Goal: Task Accomplishment & Management: Manage account settings

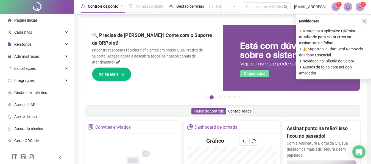
click at [363, 22] on icon "close" at bounding box center [364, 21] width 4 height 4
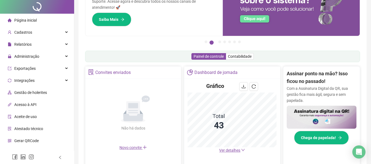
scroll to position [82, 0]
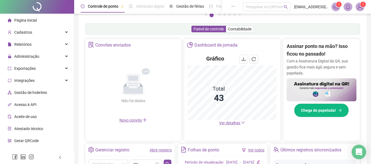
click at [362, 152] on icon "Open Intercom Messenger" at bounding box center [359, 152] width 6 height 7
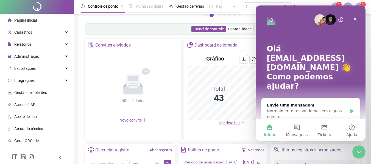
scroll to position [0, 0]
click at [298, 131] on button "4 Mensagens" at bounding box center [296, 130] width 27 height 22
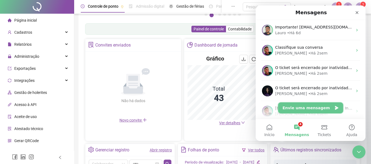
click at [309, 109] on button "Envie uma mensagem" at bounding box center [310, 108] width 65 height 11
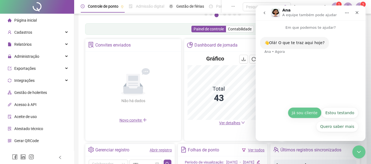
click at [296, 115] on button "Já sou cliente" at bounding box center [305, 113] width 34 height 11
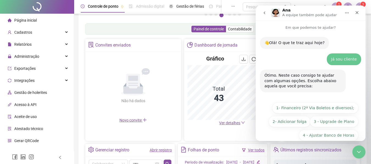
scroll to position [23, 0]
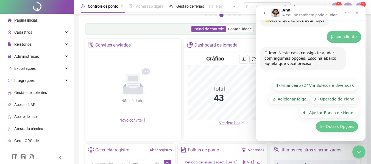
click at [339, 129] on button "5 - Outras Opções" at bounding box center [336, 126] width 43 height 11
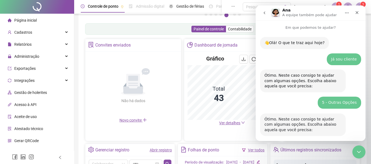
scroll to position [98, 0]
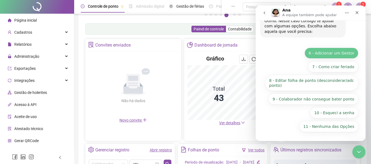
click at [330, 53] on button "6 - Adicionar um Gestor" at bounding box center [331, 53] width 54 height 11
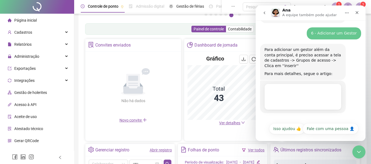
scroll to position [116, 0]
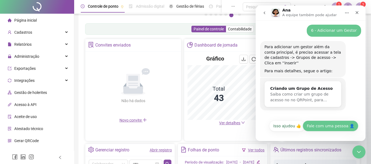
click at [329, 126] on button "Fale com uma pessoa 👤" at bounding box center [331, 126] width 56 height 11
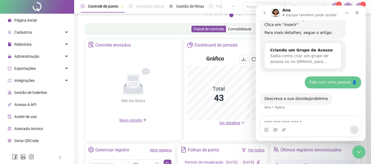
scroll to position [179, 0]
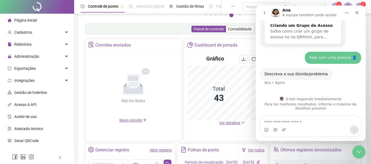
click at [293, 122] on textarea "Envie uma mensagem..." at bounding box center [310, 120] width 100 height 9
type textarea "***"
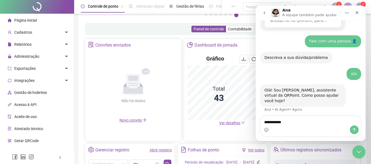
scroll to position [210, 0]
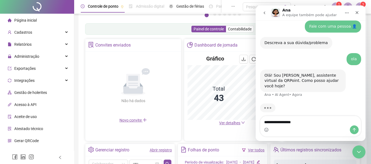
type textarea "**********"
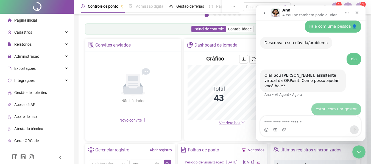
scroll to position [226, 0]
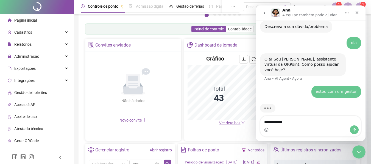
type textarea "**********"
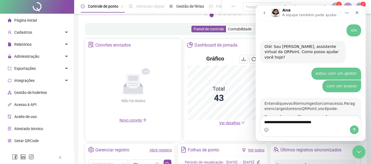
scroll to position [295, 0]
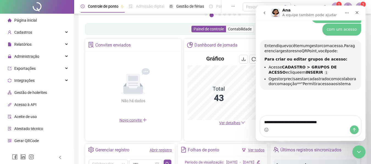
type textarea "**********"
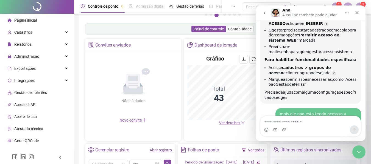
scroll to position [349, 0]
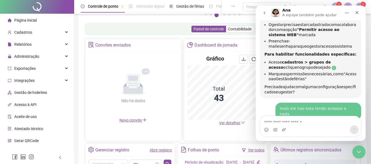
click at [332, 66] on link "Ana diz…" at bounding box center [334, 68] width 4 height 4
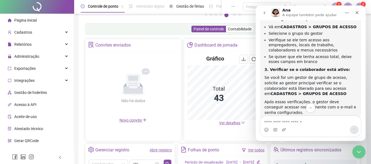
scroll to position [421, 0]
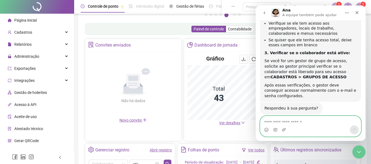
click at [294, 122] on textarea "Envie uma mensagem..." at bounding box center [310, 120] width 100 height 9
type textarea "***"
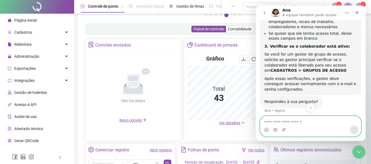
scroll to position [400, 0]
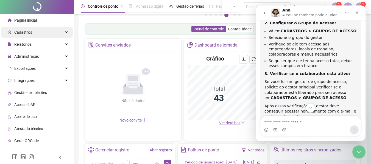
click at [25, 32] on span "Cadastros" at bounding box center [23, 32] width 18 height 4
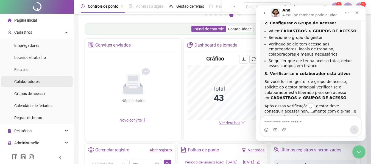
click at [29, 80] on span "Colaboradores" at bounding box center [26, 82] width 25 height 4
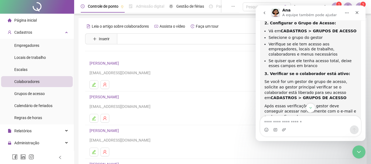
scroll to position [101, 0]
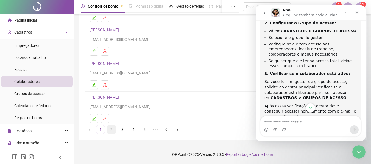
click at [110, 128] on link "2" at bounding box center [111, 130] width 8 height 8
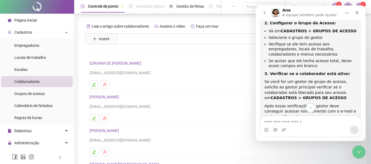
scroll to position [82, 0]
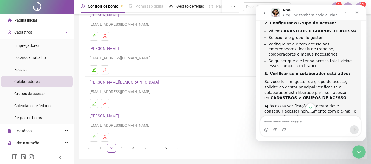
click at [121, 148] on link "3" at bounding box center [122, 148] width 8 height 8
click at [95, 69] on icon "edit" at bounding box center [94, 70] width 4 height 4
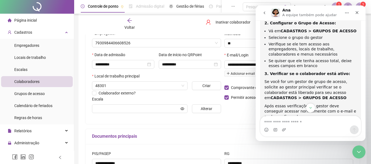
scroll to position [85, 0]
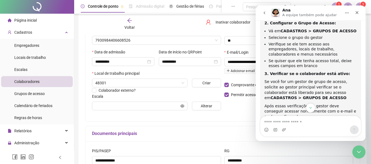
type input "**********"
click at [357, 13] on icon "Fechar" at bounding box center [357, 12] width 3 height 3
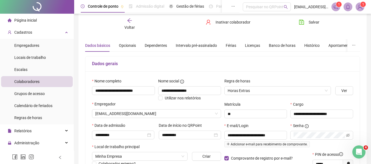
scroll to position [0, 0]
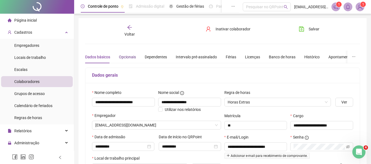
click at [132, 59] on div "Opcionais" at bounding box center [127, 57] width 17 height 6
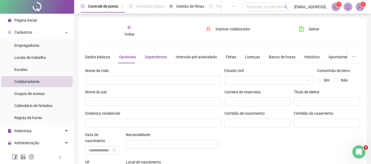
click at [160, 57] on div "Dependentes" at bounding box center [156, 57] width 22 height 6
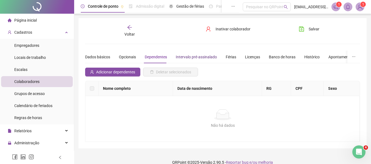
click at [197, 57] on div "Intervalo pré-assinalado" at bounding box center [196, 57] width 41 height 6
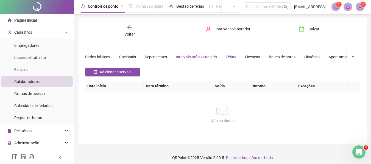
click at [231, 57] on div "Férias" at bounding box center [231, 57] width 10 height 6
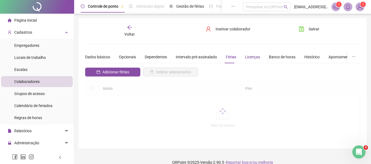
click at [250, 57] on div "Licenças" at bounding box center [252, 57] width 15 height 6
click at [280, 58] on div "Banco de horas" at bounding box center [282, 57] width 27 height 6
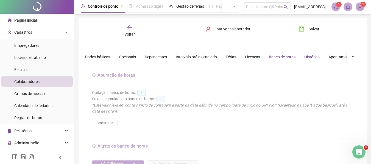
click at [312, 57] on div "Histórico" at bounding box center [311, 57] width 15 height 6
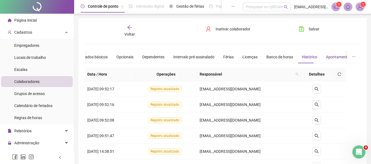
click at [330, 55] on div "Apontamentos" at bounding box center [339, 57] width 26 height 6
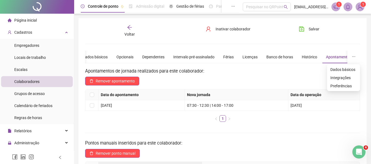
click at [354, 57] on icon "ellipsis" at bounding box center [354, 57] width 4 height 4
click at [343, 78] on span "Integrações" at bounding box center [343, 78] width 26 height 6
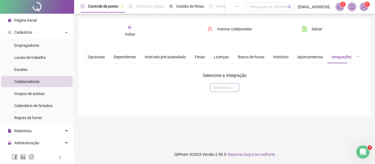
click at [225, 90] on input "search" at bounding box center [222, 88] width 18 height 8
click at [284, 92] on div "Selecionar" at bounding box center [224, 87] width 279 height 9
click at [357, 56] on icon "ellipsis" at bounding box center [358, 57] width 4 height 4
click at [365, 148] on div "Abertura do Messenger da Intercom" at bounding box center [362, 151] width 18 height 18
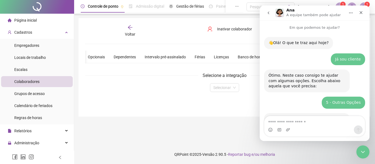
scroll to position [488, 0]
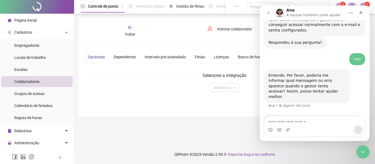
click at [102, 56] on div "Opcionais" at bounding box center [96, 57] width 17 height 6
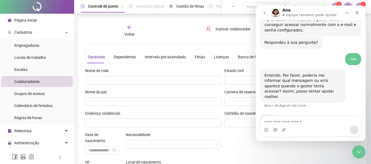
click at [127, 28] on icon "arrow-left" at bounding box center [129, 27] width 5 height 5
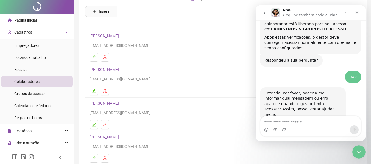
scroll to position [55, 0]
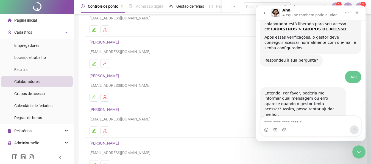
click at [93, 96] on icon "edit" at bounding box center [94, 97] width 4 height 4
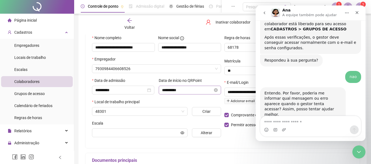
scroll to position [58, 0]
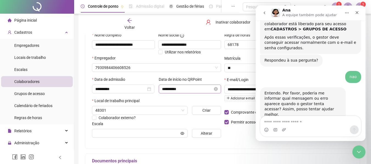
type input "**********"
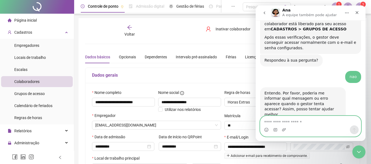
click at [304, 120] on textarea "Envie uma mensagem..." at bounding box center [310, 120] width 100 height 9
type textarea "**********"
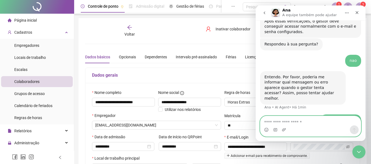
scroll to position [504, 0]
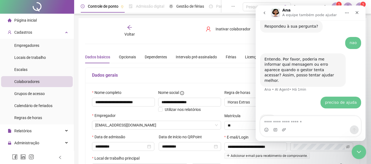
click at [357, 152] on icon "Encerramento do Messenger da Intercom" at bounding box center [358, 151] width 7 height 7
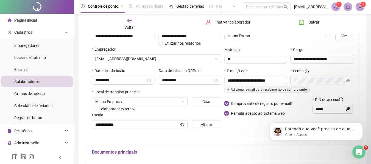
scroll to position [0, 0]
click at [304, 132] on p "Ana • Agora" at bounding box center [320, 134] width 71 height 5
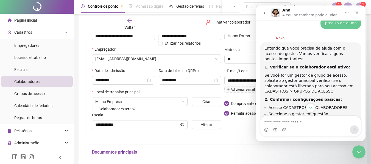
scroll to position [605, 0]
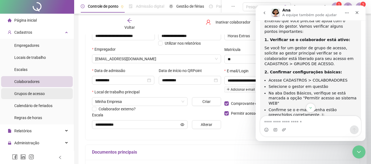
click at [40, 96] on span "Grupos de acesso" at bounding box center [29, 94] width 30 height 4
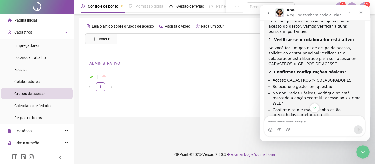
click at [93, 77] on icon "edit" at bounding box center [91, 77] width 4 height 4
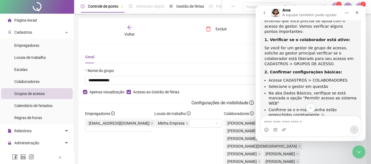
click at [346, 15] on icon "Início" at bounding box center [347, 13] width 4 height 4
click at [334, 29] on div "Expandir janela" at bounding box center [335, 27] width 35 height 6
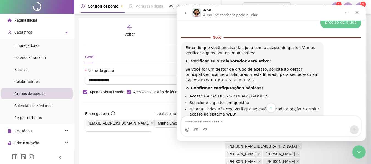
scroll to position [552, 0]
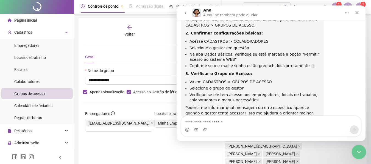
drag, startPoint x: 363, startPoint y: 154, endPoint x: 360, endPoint y: 154, distance: 2.8
click at [362, 154] on div "Encerramento do Messenger da Intercom" at bounding box center [357, 151] width 13 height 13
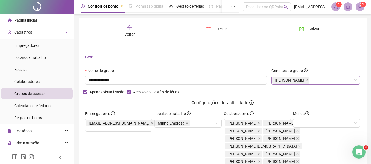
click at [359, 81] on div "[PERSON_NAME]" at bounding box center [315, 80] width 89 height 9
click at [357, 82] on div "[PERSON_NAME]" at bounding box center [315, 80] width 89 height 9
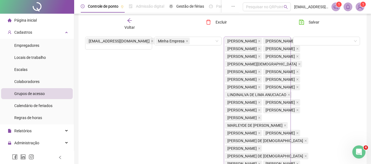
scroll to position [27, 0]
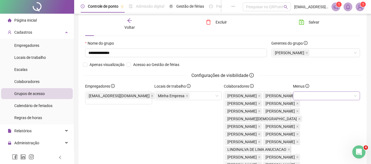
click at [312, 98] on div at bounding box center [326, 96] width 67 height 9
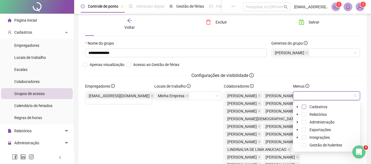
click at [303, 107] on span at bounding box center [304, 107] width 4 height 4
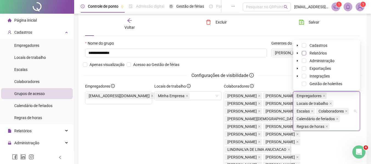
click at [303, 54] on span at bounding box center [304, 53] width 4 height 4
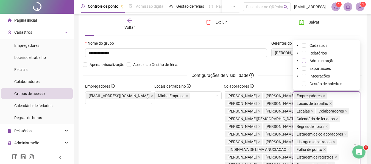
click at [303, 60] on span at bounding box center [304, 61] width 4 height 4
click at [303, 67] on span at bounding box center [304, 68] width 4 height 4
click at [304, 75] on span at bounding box center [304, 76] width 4 height 4
click at [304, 84] on span at bounding box center [304, 84] width 4 height 4
click at [296, 74] on span at bounding box center [297, 76] width 7 height 7
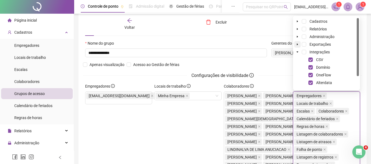
click at [296, 44] on span at bounding box center [297, 44] width 7 height 7
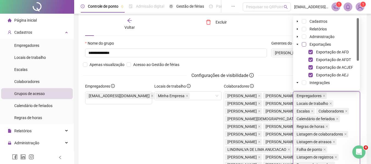
click at [304, 44] on span at bounding box center [304, 44] width 4 height 4
click at [295, 37] on span at bounding box center [297, 36] width 7 height 7
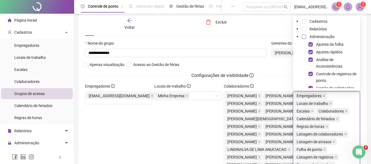
click at [304, 37] on span at bounding box center [304, 37] width 4 height 4
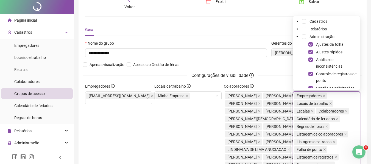
scroll to position [0, 0]
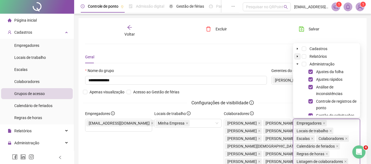
click at [298, 57] on icon "caret-down" at bounding box center [297, 57] width 1 height 2
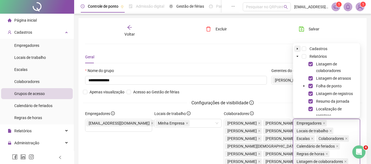
click at [296, 49] on icon "caret-down" at bounding box center [297, 48] width 3 height 3
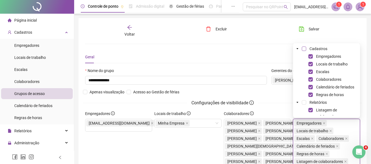
click at [304, 50] on span at bounding box center [304, 49] width 4 height 4
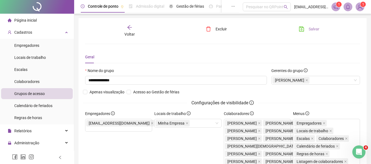
click at [312, 29] on span "Salvar" at bounding box center [314, 29] width 11 height 6
click at [125, 30] on div "Voltar" at bounding box center [129, 31] width 42 height 13
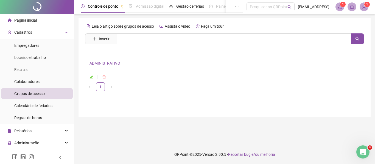
click at [41, 20] on li "Página inicial" at bounding box center [37, 20] width 72 height 11
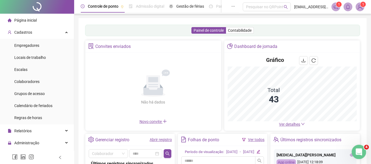
click at [363, 154] on div "Abertura do Messenger da Intercom" at bounding box center [358, 151] width 18 height 18
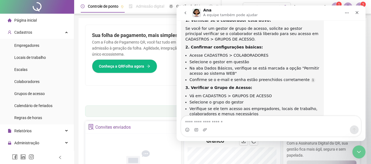
scroll to position [543, 0]
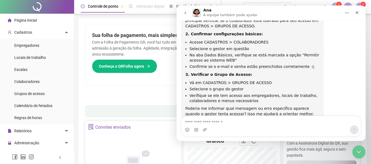
click at [223, 120] on textarea "Envie uma mensagem..." at bounding box center [271, 120] width 180 height 9
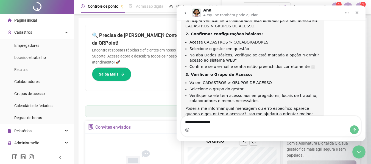
type textarea "**********"
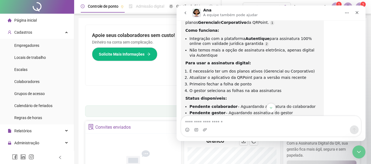
scroll to position [704, 0]
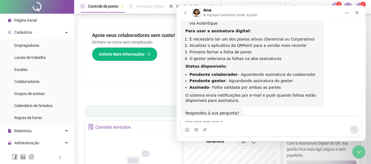
click at [205, 125] on textarea "Envie uma mensagem..." at bounding box center [271, 120] width 180 height 9
click at [201, 121] on textarea "Envie uma mensagem..." at bounding box center [271, 120] width 180 height 9
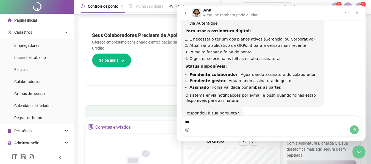
type textarea "***"
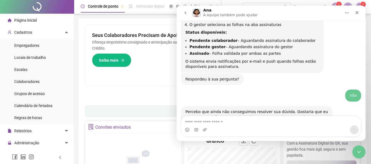
scroll to position [765, 0]
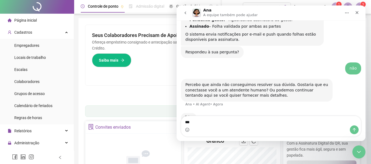
type textarea "***"
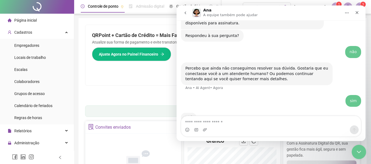
click at [357, 149] on icon "Encerramento do Messenger da Intercom" at bounding box center [358, 151] width 7 height 7
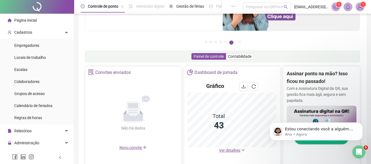
scroll to position [0, 0]
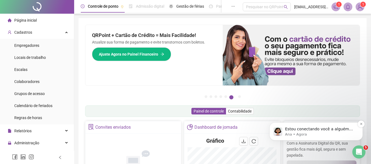
click at [302, 135] on p "Ana • Agora" at bounding box center [320, 134] width 71 height 5
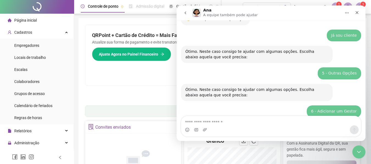
scroll to position [813, 0]
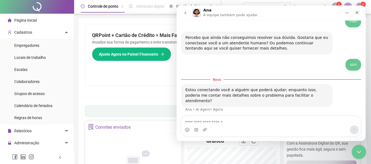
click at [357, 151] on icon "Encerramento do Messenger da Intercom" at bounding box center [358, 151] width 7 height 7
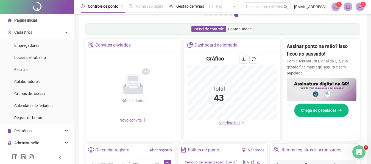
scroll to position [110, 0]
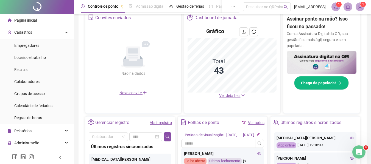
click at [29, 20] on span "Página inicial" at bounding box center [25, 20] width 23 height 4
click at [29, 37] on span "Cadastros" at bounding box center [20, 32] width 24 height 11
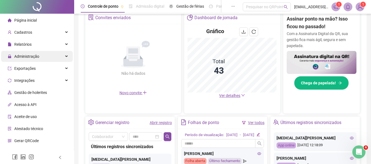
click at [32, 55] on span "Administração" at bounding box center [26, 56] width 25 height 4
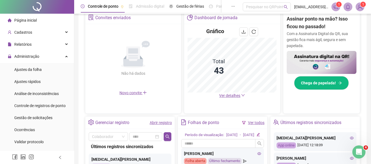
scroll to position [165, 0]
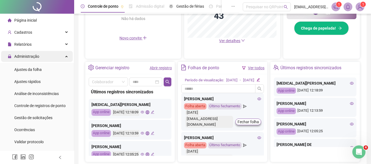
click at [33, 56] on span "Administração" at bounding box center [26, 56] width 25 height 4
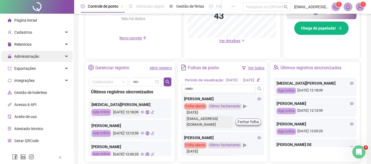
click at [34, 55] on span "Administração" at bounding box center [26, 56] width 25 height 4
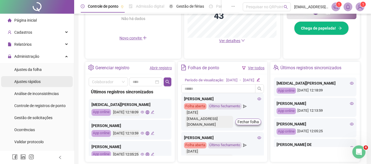
click at [39, 80] on span "Ajustes rápidos" at bounding box center [27, 82] width 26 height 4
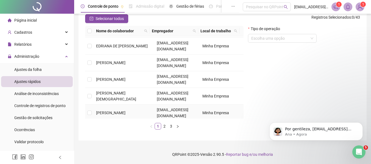
scroll to position [114, 0]
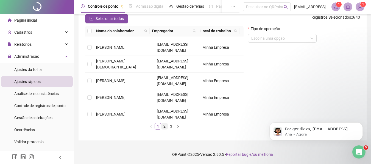
click at [165, 125] on link "2" at bounding box center [164, 127] width 6 height 6
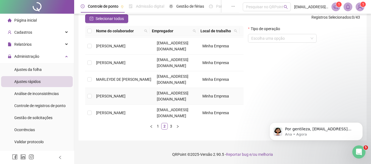
scroll to position [139, 0]
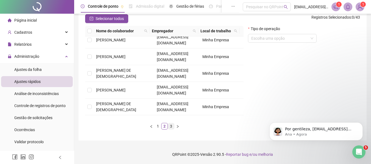
click at [170, 126] on link "3" at bounding box center [171, 127] width 6 height 6
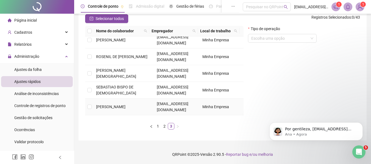
scroll to position [82, 0]
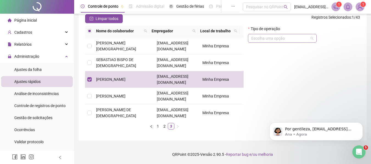
click at [260, 43] on div "Escolha uma opção" at bounding box center [282, 38] width 69 height 9
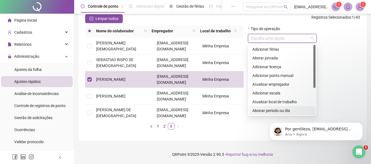
click at [266, 110] on div "Abonar período ou dia" at bounding box center [282, 111] width 60 height 6
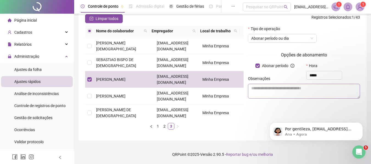
type input "*****"
click at [279, 93] on textarea at bounding box center [304, 91] width 112 height 15
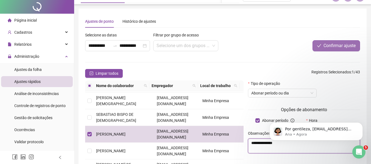
scroll to position [0, 0]
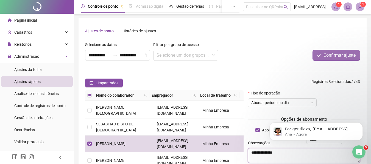
type textarea "**********"
click at [332, 54] on span "Confirmar ajuste" at bounding box center [339, 55] width 32 height 7
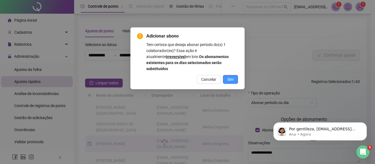
click at [237, 75] on button "Sim" at bounding box center [230, 79] width 15 height 9
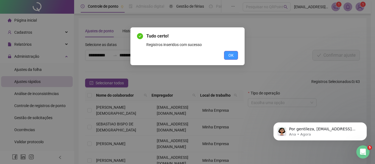
click at [232, 55] on span "OK" at bounding box center [230, 55] width 5 height 6
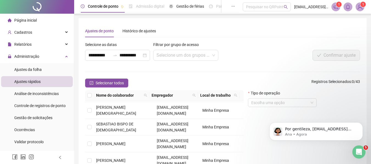
click at [41, 24] on li "Página inicial" at bounding box center [37, 20] width 72 height 11
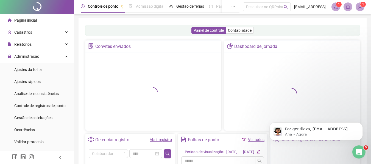
click at [34, 18] on span "Página inicial" at bounding box center [25, 20] width 23 height 4
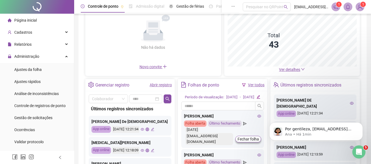
scroll to position [82, 0]
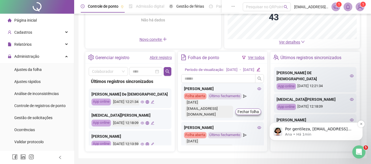
click at [289, 128] on p "Por gentileza, [EMAIL_ADDRESS][DOMAIN_NAME], descreva o motivo do seu contato, …" at bounding box center [320, 129] width 71 height 5
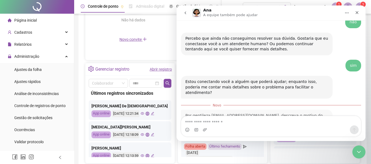
scroll to position [0, 0]
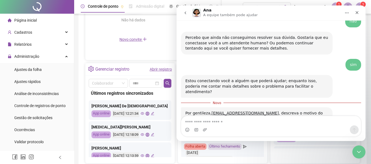
click at [219, 124] on textarea "Envie uma mensagem..." at bounding box center [271, 120] width 180 height 9
type textarea "**********"
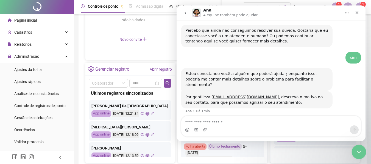
click at [362, 152] on div "Encerramento do Messenger da Intercom" at bounding box center [357, 151] width 13 height 13
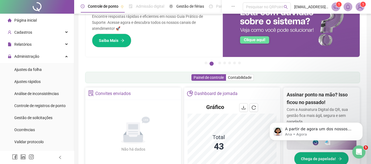
scroll to position [89, 0]
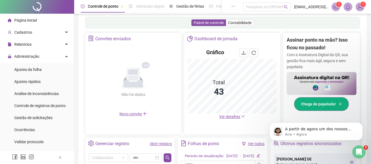
click at [320, 104] on span "Chega de papelada!" at bounding box center [318, 104] width 35 height 6
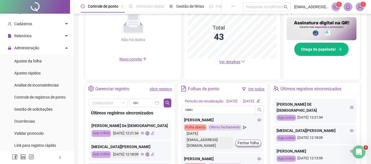
scroll to position [0, 0]
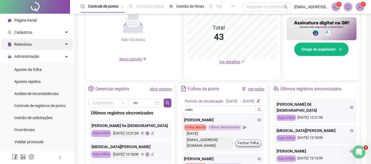
click at [29, 43] on span "Relatórios" at bounding box center [22, 44] width 17 height 4
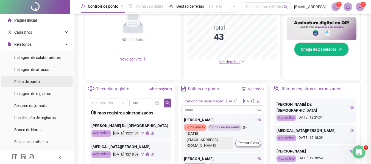
click at [30, 80] on span "Folha de ponto" at bounding box center [27, 82] width 26 height 4
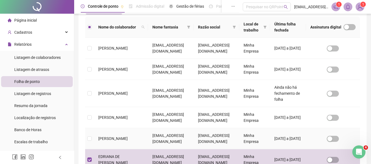
scroll to position [113, 0]
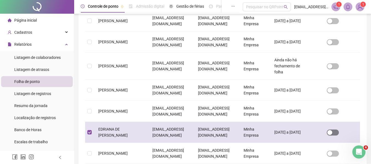
click at [338, 133] on span "button" at bounding box center [333, 133] width 12 height 6
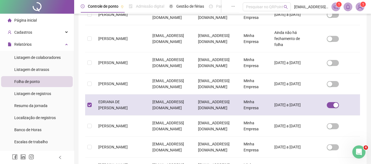
scroll to position [58, 0]
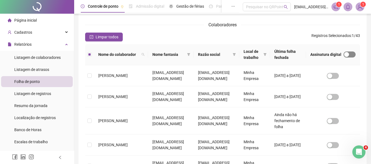
click at [351, 53] on span "button" at bounding box center [349, 55] width 12 height 6
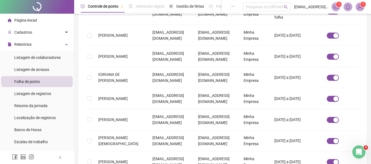
scroll to position [30, 0]
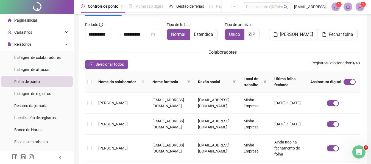
click at [343, 83] on div "Assinatura digital" at bounding box center [332, 82] width 45 height 6
click at [344, 84] on span "button" at bounding box center [349, 82] width 12 height 6
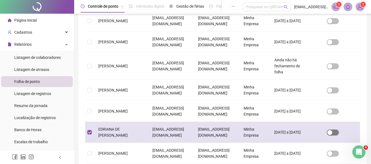
click at [338, 135] on span "button" at bounding box center [333, 133] width 12 height 6
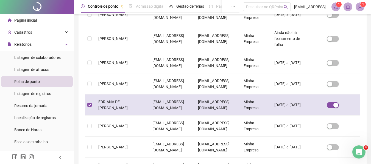
scroll to position [30, 0]
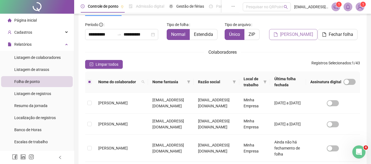
click at [289, 36] on span "[PERSON_NAME]" at bounding box center [296, 34] width 33 height 7
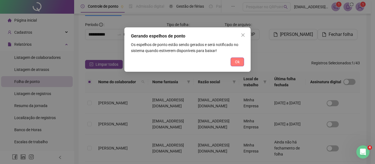
click at [235, 62] on span "Ok" at bounding box center [237, 62] width 5 height 6
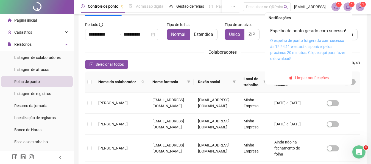
click at [293, 58] on link "O espelho de ponto foi gerado com sucesso às 12:24:11 e estará disponível pelos…" at bounding box center [307, 49] width 75 height 23
click at [295, 52] on link "O espelho de ponto foi gerado com sucesso às 12:24:11 e estará disponível pelos…" at bounding box center [307, 49] width 75 height 23
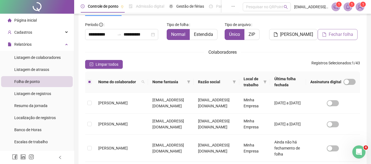
click at [332, 38] on span "Fechar folha" at bounding box center [341, 34] width 24 height 7
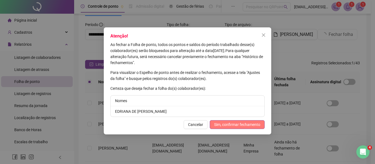
click at [240, 125] on span "Sim, confirmar fechamento" at bounding box center [237, 125] width 46 height 6
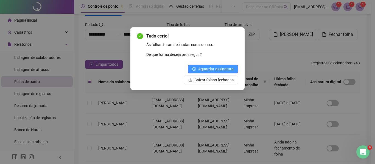
click at [215, 67] on span "Aguardar assinatura" at bounding box center [215, 69] width 35 height 6
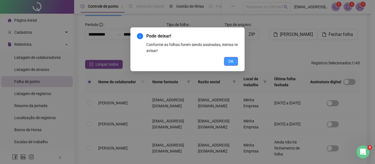
click at [231, 59] on span "OK" at bounding box center [230, 61] width 5 height 6
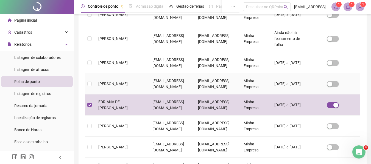
scroll to position [58, 0]
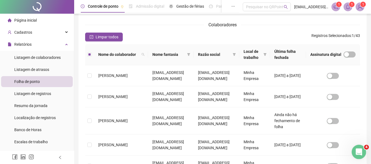
click at [360, 149] on icon "Abertura do Messenger da Intercom" at bounding box center [358, 151] width 9 height 9
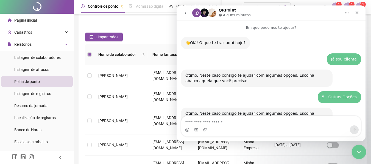
scroll to position [909, 0]
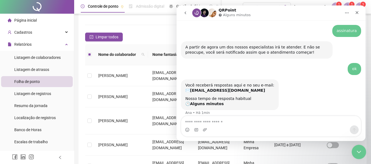
click at [359, 152] on icon "Encerramento do Messenger da Intercom" at bounding box center [358, 151] width 7 height 7
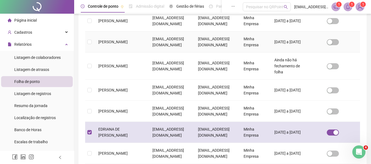
scroll to position [140, 0]
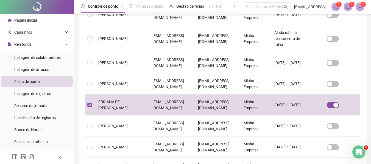
click at [334, 8] on icon "notification" at bounding box center [335, 6] width 5 height 5
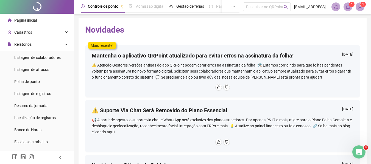
click at [354, 10] on div "1 1" at bounding box center [347, 6] width 33 height 9
click at [349, 10] on span at bounding box center [347, 6] width 9 height 9
click at [362, 7] on span "1" at bounding box center [363, 4] width 2 height 5
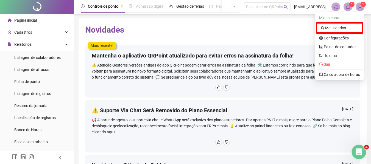
click at [359, 155] on icon "Abertura do Messenger da Intercom" at bounding box center [358, 151] width 9 height 9
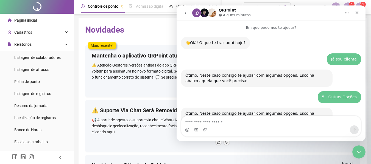
scroll to position [909, 0]
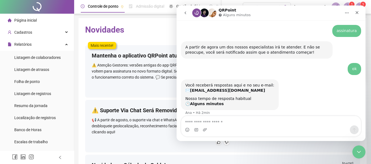
click at [210, 124] on textarea "Envie uma mensagem..." at bounding box center [271, 120] width 180 height 9
type textarea "**"
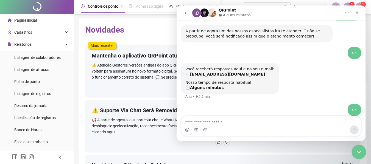
click at [355, 154] on icon "Encerramento do Messenger da Intercom" at bounding box center [358, 151] width 7 height 7
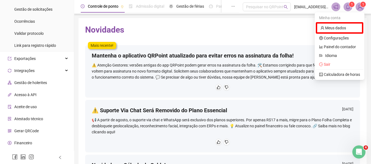
scroll to position [229, 0]
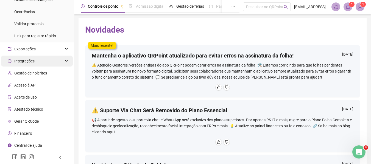
click at [27, 60] on span "Integrações" at bounding box center [24, 61] width 20 height 4
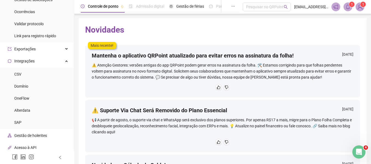
click at [24, 58] on span "Integrações" at bounding box center [21, 61] width 27 height 11
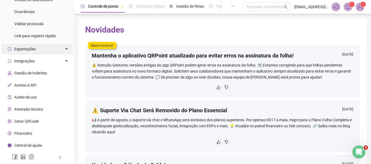
click at [28, 51] on span "Exportações" at bounding box center [24, 49] width 21 height 4
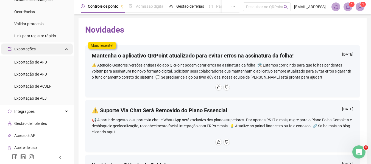
click at [28, 51] on span "Exportações" at bounding box center [24, 49] width 21 height 4
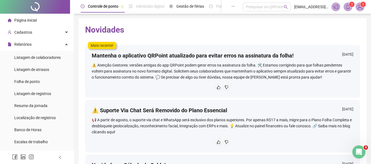
scroll to position [55, 0]
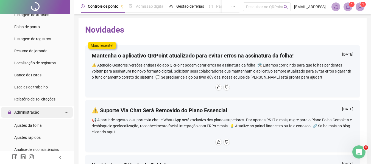
click at [33, 113] on span "Administração" at bounding box center [26, 112] width 25 height 4
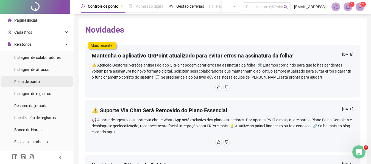
click at [35, 84] on span "Folha de ponto" at bounding box center [27, 82] width 26 height 4
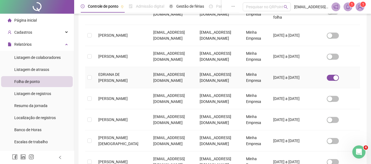
scroll to position [30, 0]
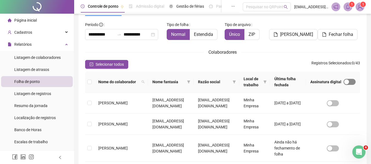
click at [354, 83] on span "button" at bounding box center [349, 82] width 12 height 6
click at [345, 83] on span "button" at bounding box center [349, 82] width 12 height 6
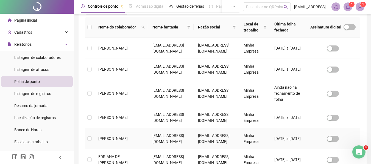
scroll to position [113, 0]
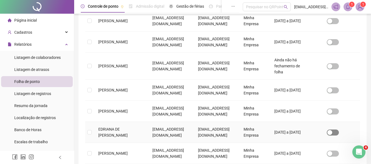
click at [338, 133] on span "button" at bounding box center [333, 133] width 12 height 6
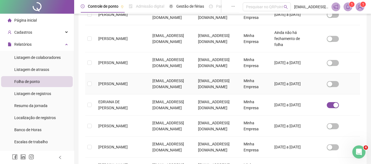
scroll to position [30, 0]
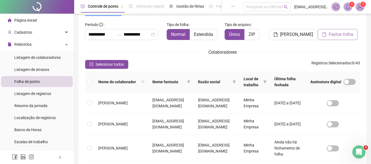
click at [339, 36] on span "Fechar folha" at bounding box center [341, 34] width 24 height 7
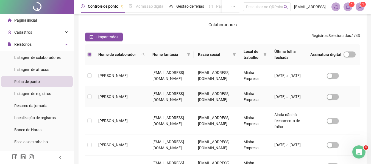
scroll to position [0, 0]
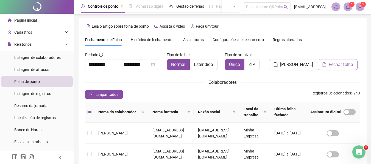
click at [339, 67] on span "Fechar folha" at bounding box center [341, 64] width 24 height 7
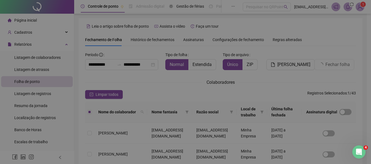
scroll to position [30, 0]
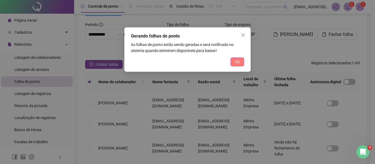
click at [234, 64] on button "Ok" at bounding box center [237, 62] width 13 height 9
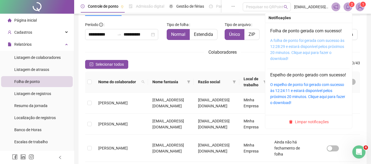
click at [318, 48] on link "A folha de ponto foi gerada com sucesso às 12:28:29 e estará disponível pelos p…" at bounding box center [307, 49] width 74 height 23
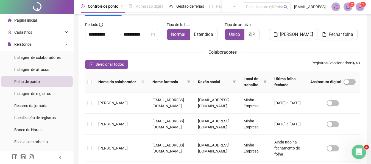
click at [360, 150] on icon "Abertura do Messenger da Intercom" at bounding box center [358, 151] width 9 height 9
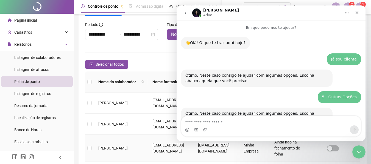
scroll to position [1038, 0]
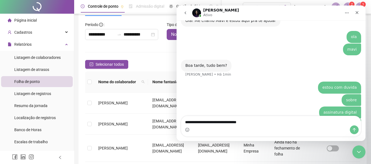
type textarea "**********"
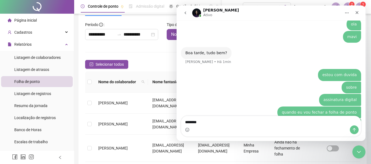
type textarea "********"
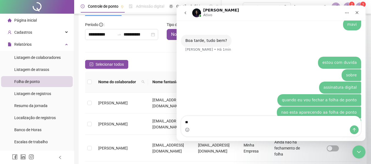
type textarea "*"
type textarea "**********"
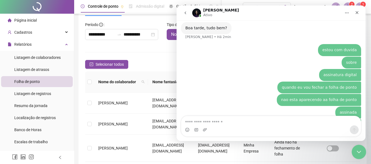
click at [356, 155] on icon "Encerramento do Messenger da Intercom" at bounding box center [358, 151] width 7 height 7
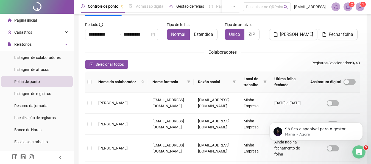
scroll to position [1113, 0]
click at [311, 134] on p "Maria • Agora" at bounding box center [320, 134] width 71 height 5
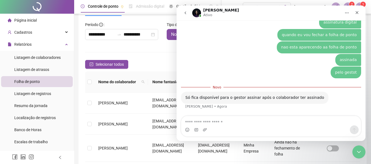
scroll to position [1101, 0]
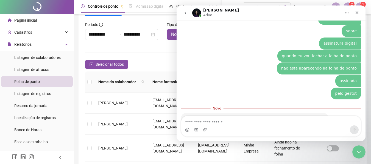
click at [217, 124] on textarea "Envie uma mensagem..." at bounding box center [271, 120] width 180 height 9
type textarea "*******"
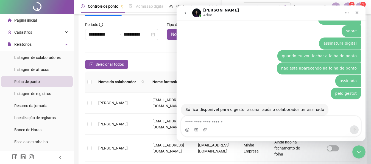
scroll to position [1108, 0]
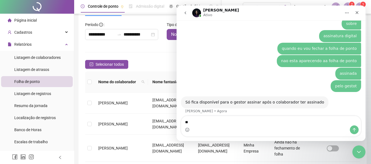
type textarea "*"
drag, startPoint x: 359, startPoint y: 152, endPoint x: 358, endPoint y: 155, distance: 4.2
click at [359, 152] on icon "Encerramento do Messenger da Intercom" at bounding box center [358, 151] width 7 height 7
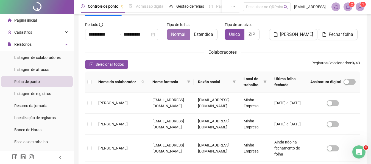
scroll to position [0, 0]
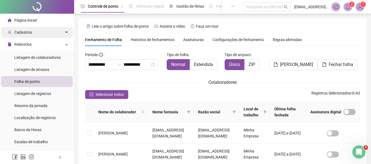
click at [29, 31] on span "Cadastros" at bounding box center [23, 32] width 18 height 4
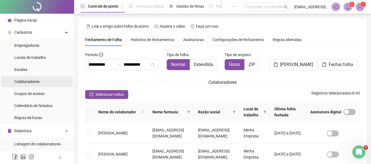
click at [27, 80] on span "Colaboradores" at bounding box center [26, 82] width 25 height 4
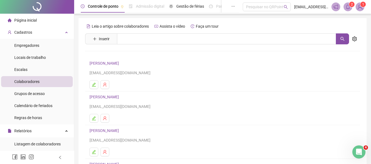
click at [121, 63] on link "[PERSON_NAME]" at bounding box center [104, 63] width 31 height 4
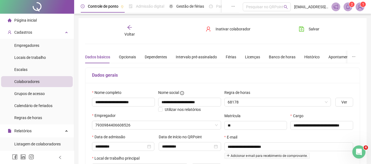
type input "**********"
click at [132, 58] on div "Opcionais" at bounding box center [127, 57] width 17 height 6
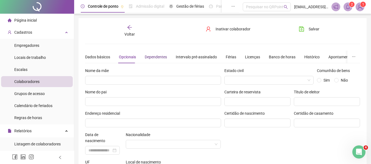
click at [153, 58] on div "Dependentes" at bounding box center [156, 57] width 22 height 6
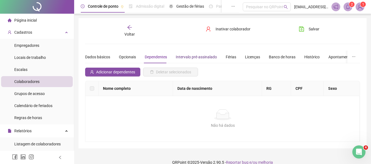
click at [209, 58] on div "Intervalo pré-assinalado" at bounding box center [196, 57] width 41 height 6
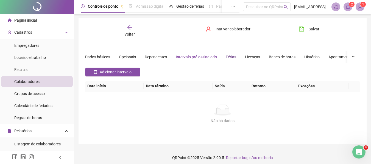
click at [233, 58] on div "Férias" at bounding box center [231, 57] width 10 height 6
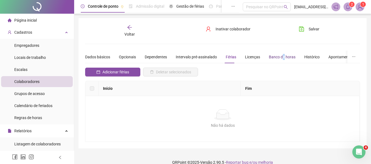
click at [281, 60] on div "Banco de horas" at bounding box center [282, 57] width 27 height 6
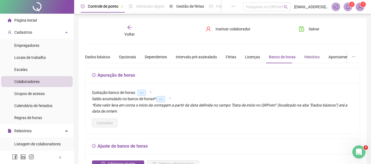
click at [313, 57] on div "Histórico" at bounding box center [311, 57] width 15 height 6
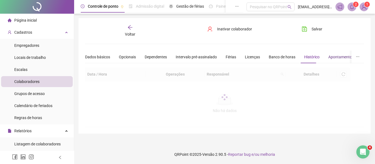
click at [333, 58] on div "Apontamentos" at bounding box center [341, 57] width 26 height 6
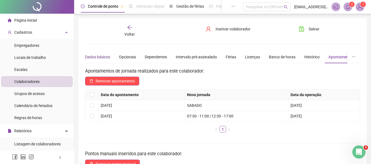
click at [92, 59] on div "Dados básicos" at bounding box center [97, 57] width 25 height 6
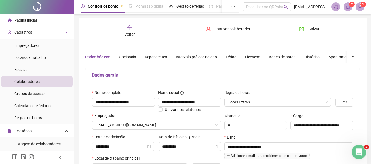
click at [363, 150] on div "Abertura do Messenger da Intercom" at bounding box center [358, 151] width 18 height 18
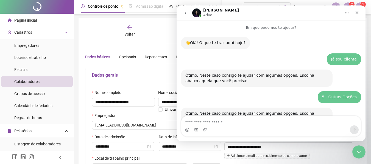
scroll to position [1108, 0]
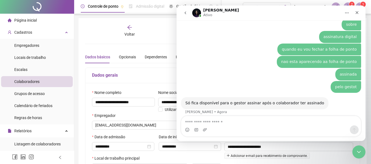
click at [200, 121] on textarea "Envie uma mensagem..." at bounding box center [271, 120] width 180 height 9
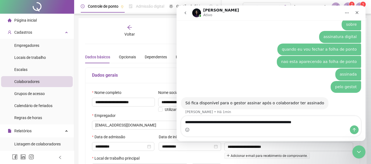
type textarea "**********"
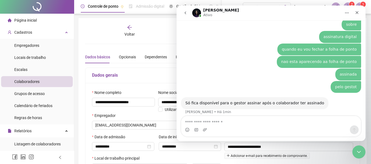
scroll to position [1121, 0]
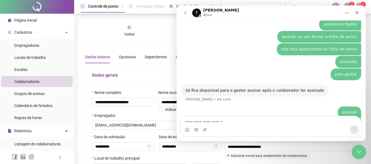
click at [355, 150] on icon "Encerramento do Messenger da Intercom" at bounding box center [358, 151] width 7 height 7
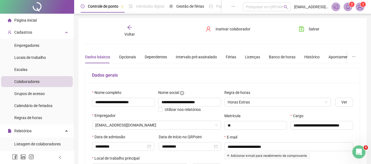
click at [129, 27] on icon "arrow-left" at bounding box center [129, 27] width 4 height 4
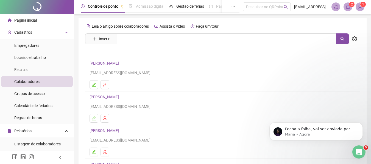
scroll to position [1142, 0]
click at [310, 133] on p "Maria • Agora" at bounding box center [320, 134] width 71 height 5
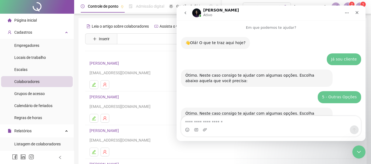
scroll to position [1, 0]
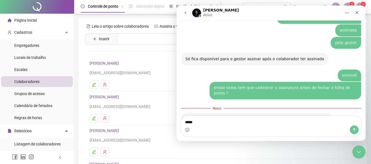
type textarea "*****"
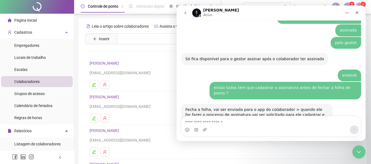
scroll to position [1159, 0]
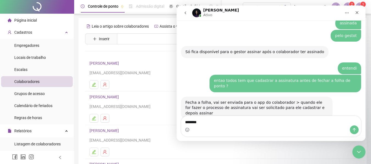
type textarea "********"
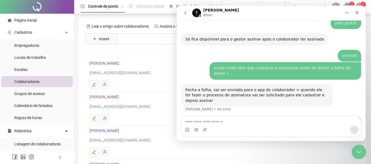
click at [357, 153] on icon "Encerramento do Messenger da Intercom" at bounding box center [358, 151] width 7 height 7
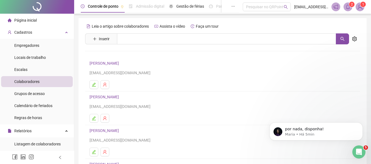
scroll to position [0, 0]
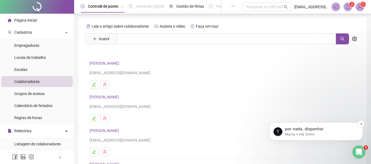
click at [291, 131] on p "por nada, disponha!" at bounding box center [320, 129] width 71 height 5
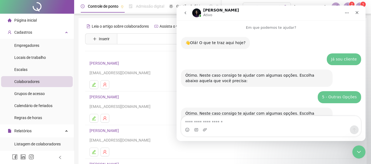
scroll to position [1197, 0]
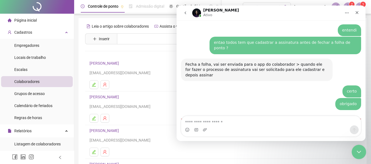
click at [354, 151] on div "Encerramento do Messenger da Intercom" at bounding box center [357, 151] width 13 height 13
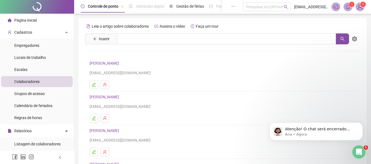
scroll to position [0, 0]
click at [41, 20] on li "Página inicial" at bounding box center [37, 20] width 72 height 11
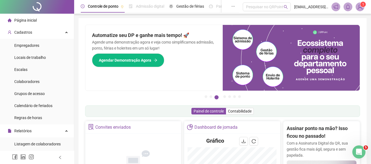
click at [39, 19] on li "Página inicial" at bounding box center [37, 20] width 72 height 11
click at [29, 34] on span "Cadastros" at bounding box center [23, 32] width 18 height 4
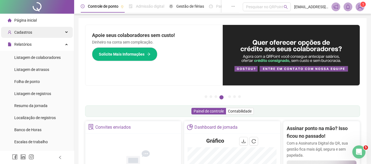
click at [29, 34] on span "Cadastros" at bounding box center [23, 32] width 18 height 4
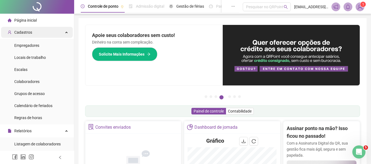
click at [29, 34] on span "Cadastros" at bounding box center [23, 32] width 18 height 4
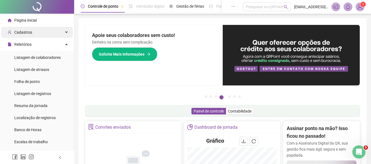
click at [29, 34] on span "Cadastros" at bounding box center [23, 32] width 18 height 4
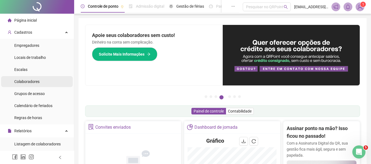
click at [35, 83] on span "Colaboradores" at bounding box center [26, 82] width 25 height 4
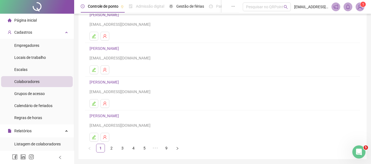
scroll to position [101, 0]
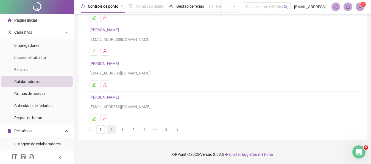
click at [113, 131] on link "2" at bounding box center [111, 130] width 8 height 8
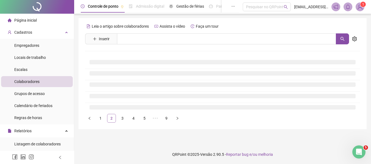
scroll to position [0, 0]
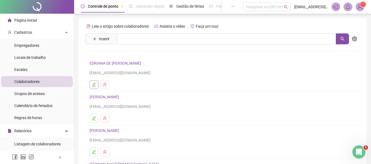
click at [91, 85] on button "button" at bounding box center [93, 84] width 9 height 9
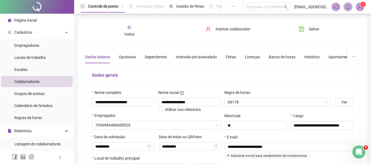
type input "**********"
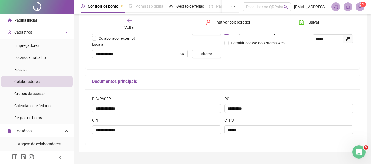
scroll to position [27, 0]
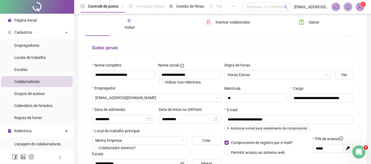
click at [133, 26] on span "Voltar" at bounding box center [129, 27] width 10 height 4
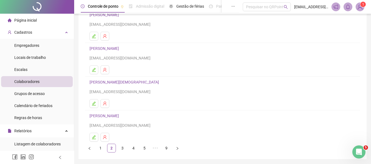
scroll to position [101, 0]
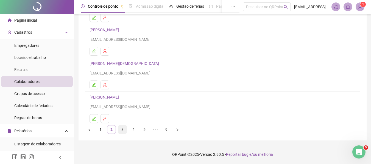
click at [122, 132] on link "3" at bounding box center [122, 130] width 8 height 8
click at [136, 132] on link "4" at bounding box center [133, 130] width 8 height 8
click at [123, 132] on link "3" at bounding box center [122, 130] width 8 height 8
click at [95, 87] on icon "edit" at bounding box center [94, 85] width 4 height 4
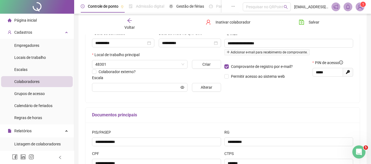
type input "**********"
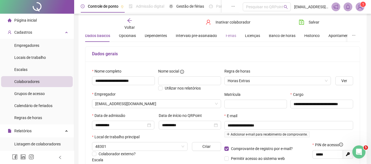
scroll to position [0, 0]
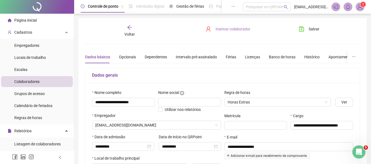
click at [234, 27] on span "Inativar colaborador" at bounding box center [233, 29] width 35 height 6
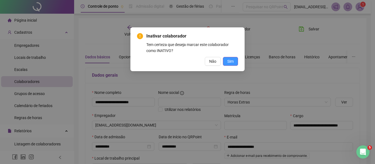
click at [235, 61] on button "Sim" at bounding box center [230, 61] width 15 height 9
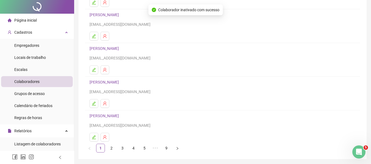
scroll to position [101, 0]
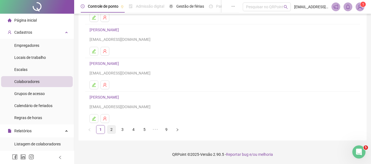
click at [114, 130] on link "2" at bounding box center [111, 130] width 8 height 8
click at [124, 131] on link "3" at bounding box center [122, 130] width 8 height 8
click at [132, 129] on link "4" at bounding box center [133, 130] width 8 height 8
click at [144, 132] on link "5" at bounding box center [144, 130] width 8 height 8
click at [159, 131] on link "6" at bounding box center [155, 130] width 8 height 8
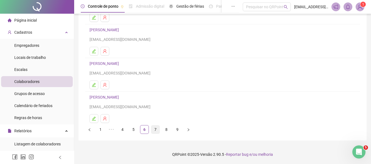
click at [158, 130] on link "7" at bounding box center [155, 130] width 8 height 8
click at [156, 129] on link "8" at bounding box center [155, 130] width 8 height 8
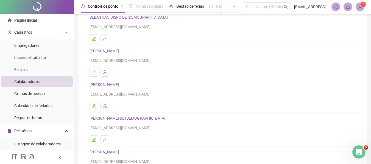
scroll to position [74, 0]
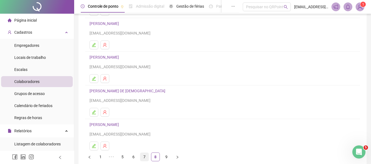
click at [146, 157] on link "7" at bounding box center [144, 157] width 8 height 8
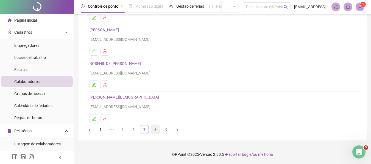
click at [157, 133] on link "8" at bounding box center [155, 130] width 8 height 8
click at [166, 130] on link "9" at bounding box center [166, 130] width 8 height 8
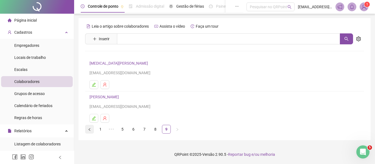
click at [90, 131] on icon "left" at bounding box center [89, 129] width 3 height 3
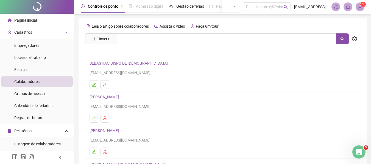
click at [32, 19] on span "Página inicial" at bounding box center [25, 20] width 23 height 4
